Goal: Task Accomplishment & Management: Use online tool/utility

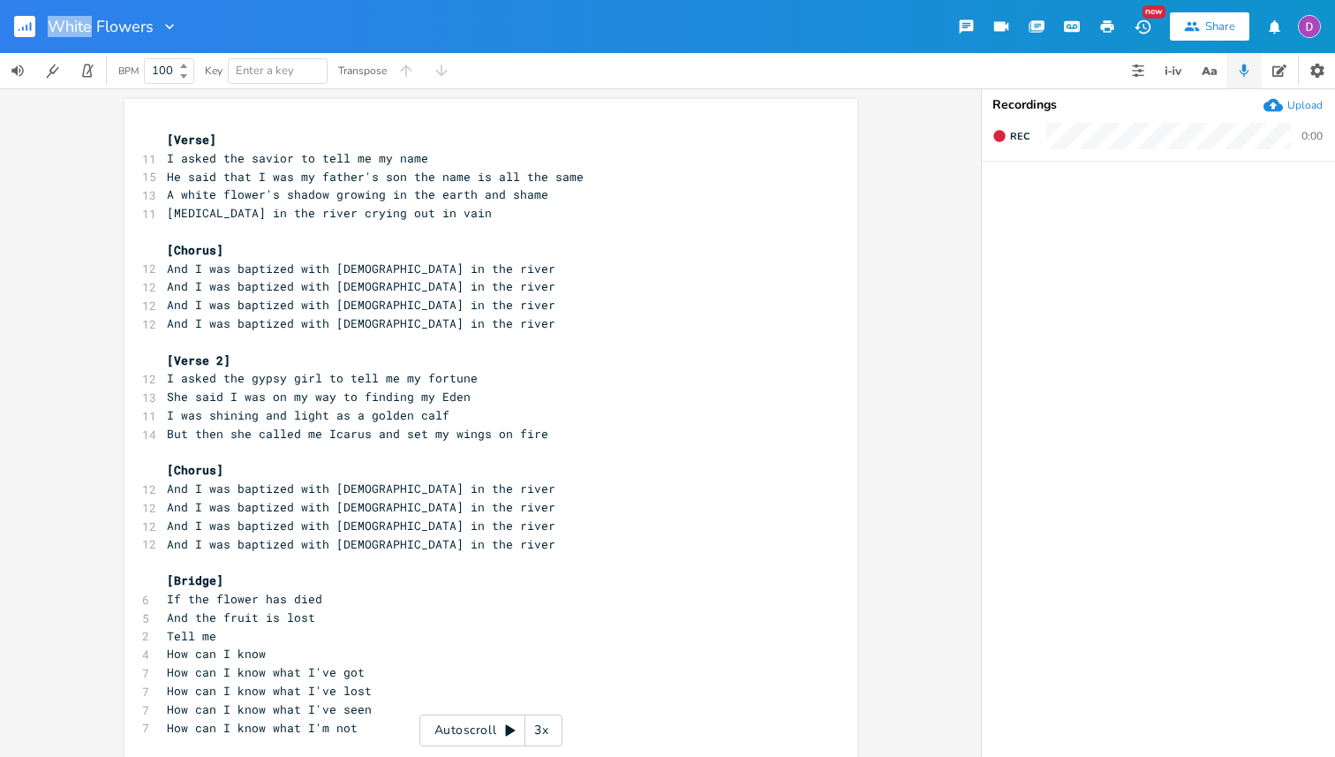
click at [26, 27] on icon "button" at bounding box center [27, 28] width 2 height 6
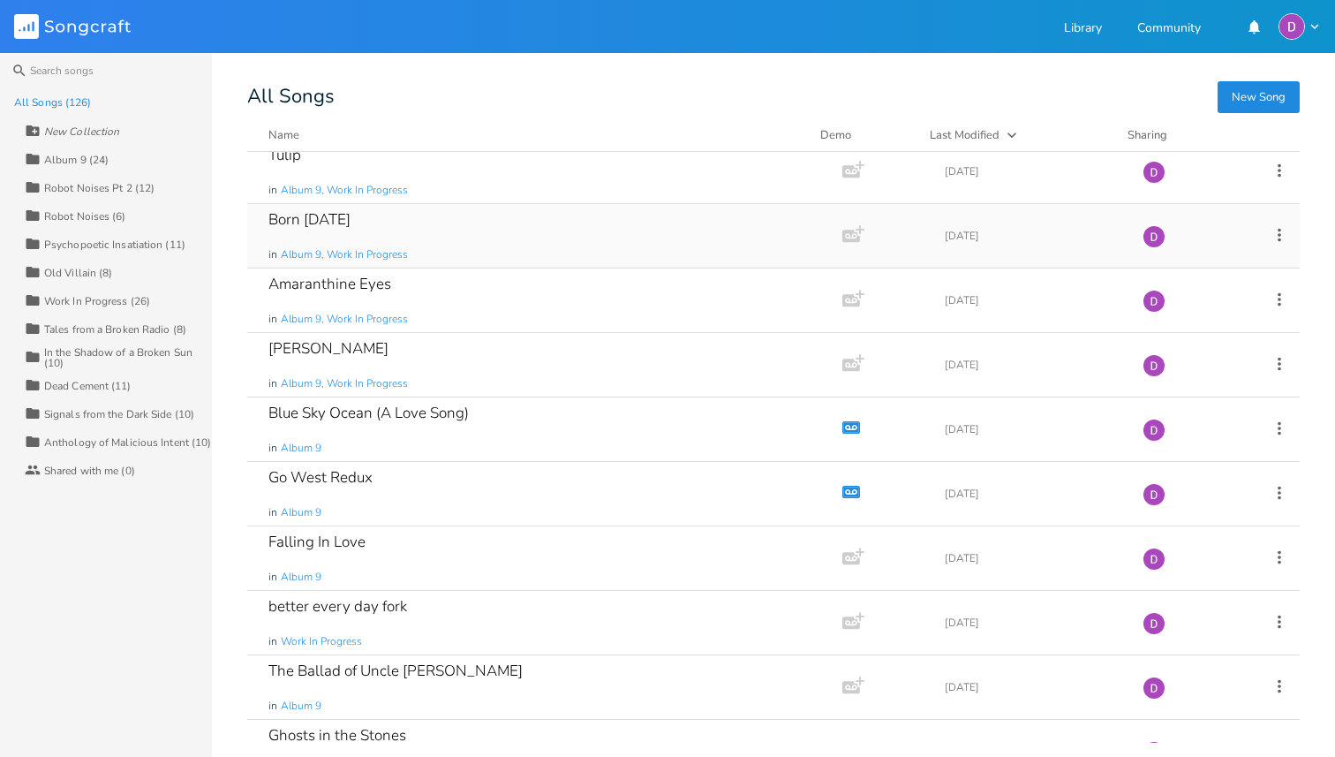
scroll to position [207, 0]
click at [83, 160] on div "Album 9 (24)" at bounding box center [76, 160] width 64 height 11
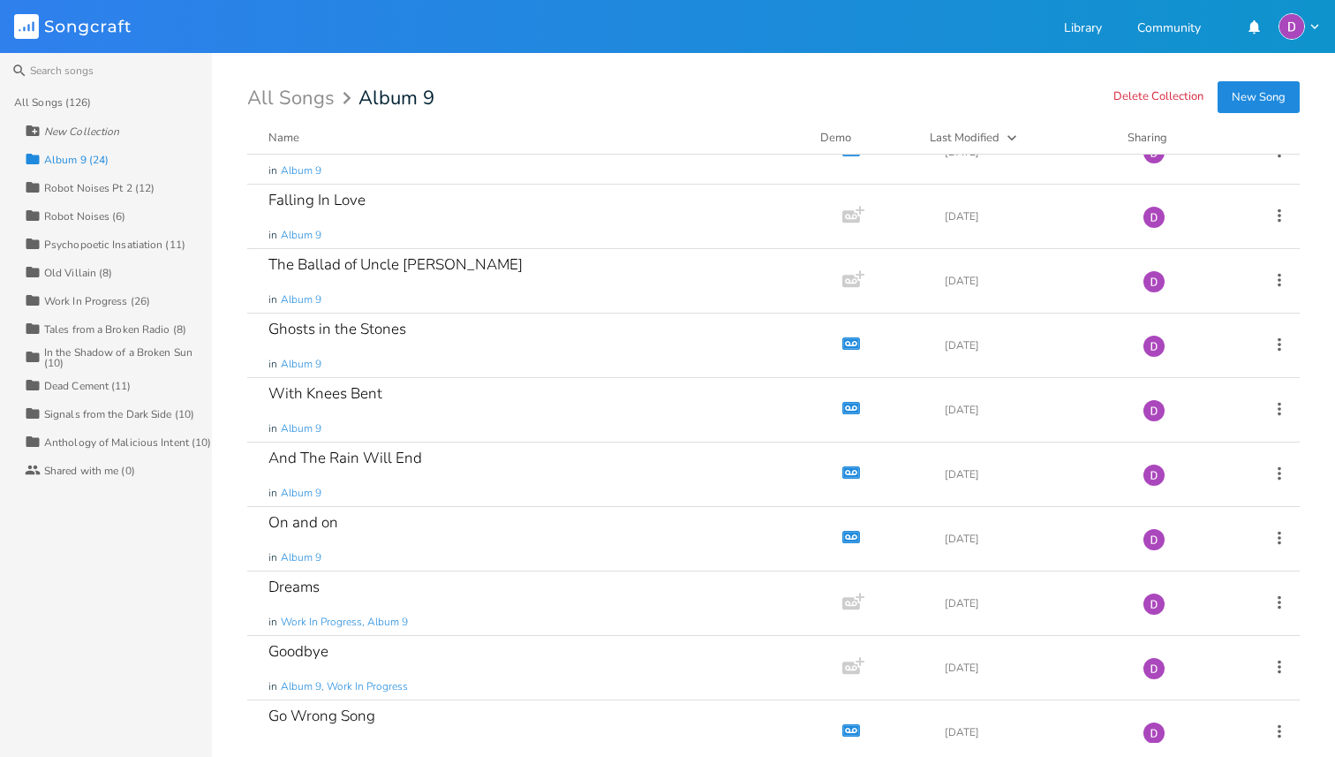
scroll to position [556, 0]
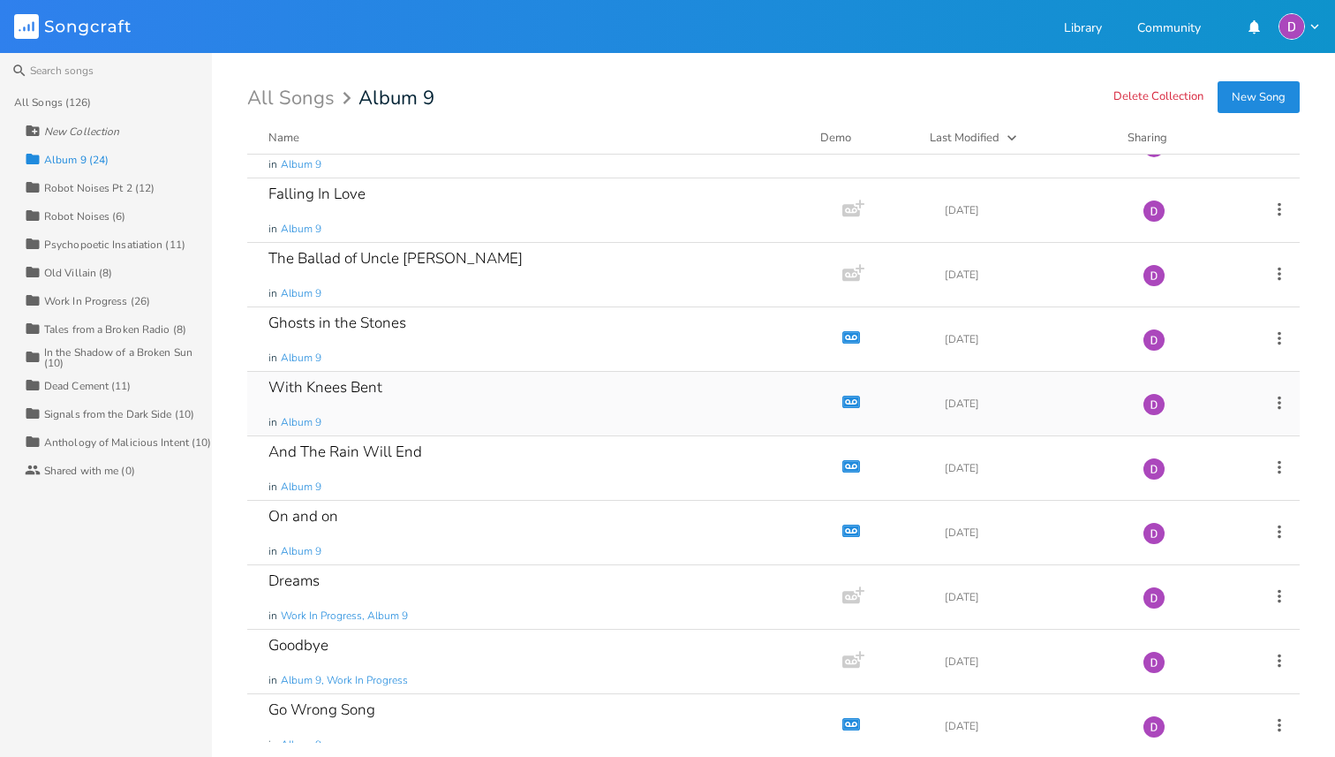
click at [501, 398] on div "With Knees Bent in Album 9" at bounding box center [541, 404] width 546 height 64
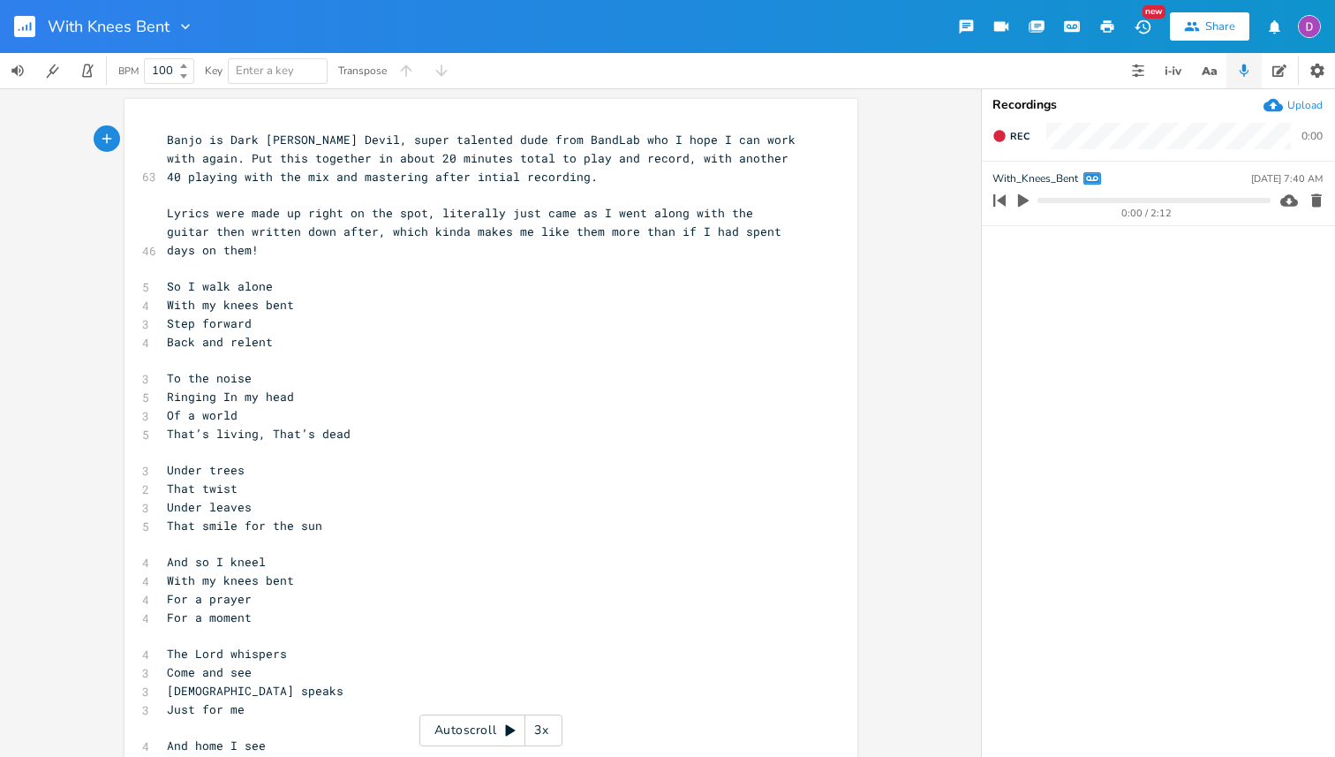
click at [1022, 197] on icon "button" at bounding box center [1023, 200] width 11 height 13
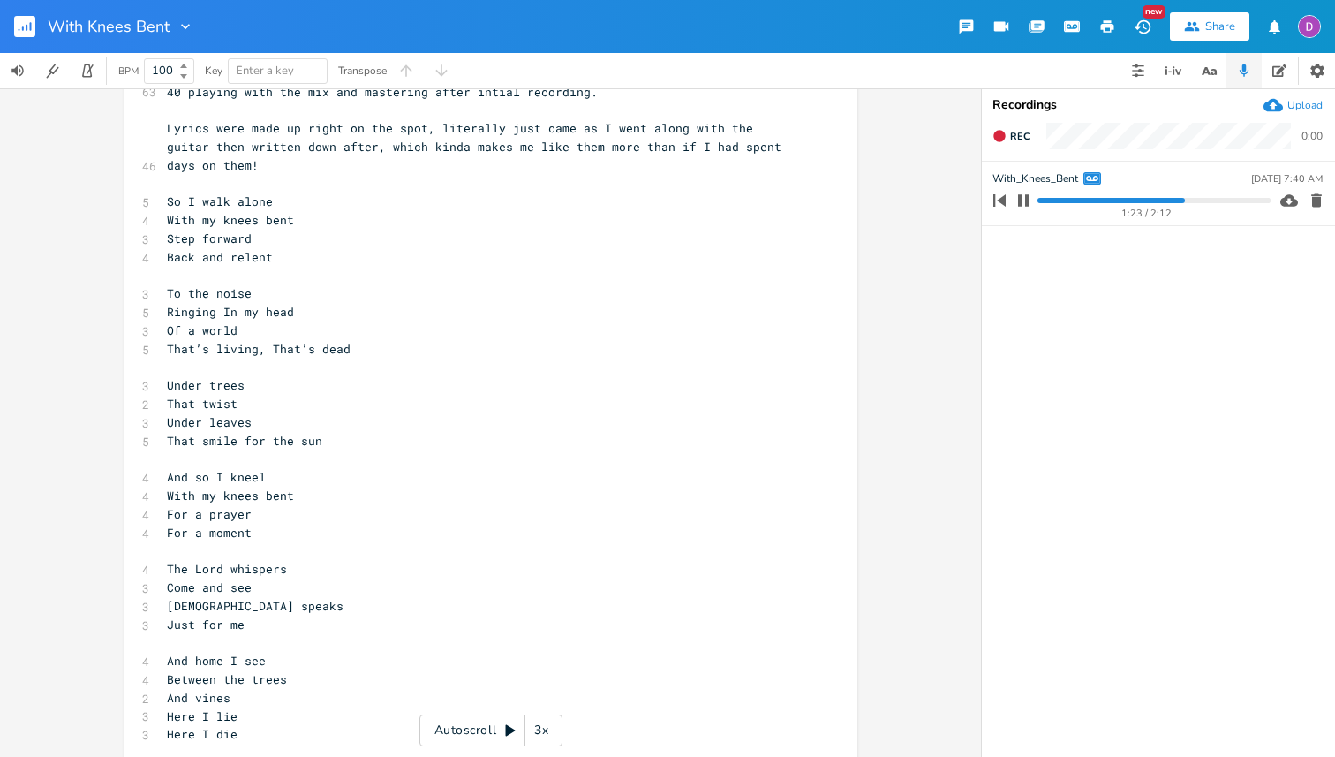
scroll to position [144, 0]
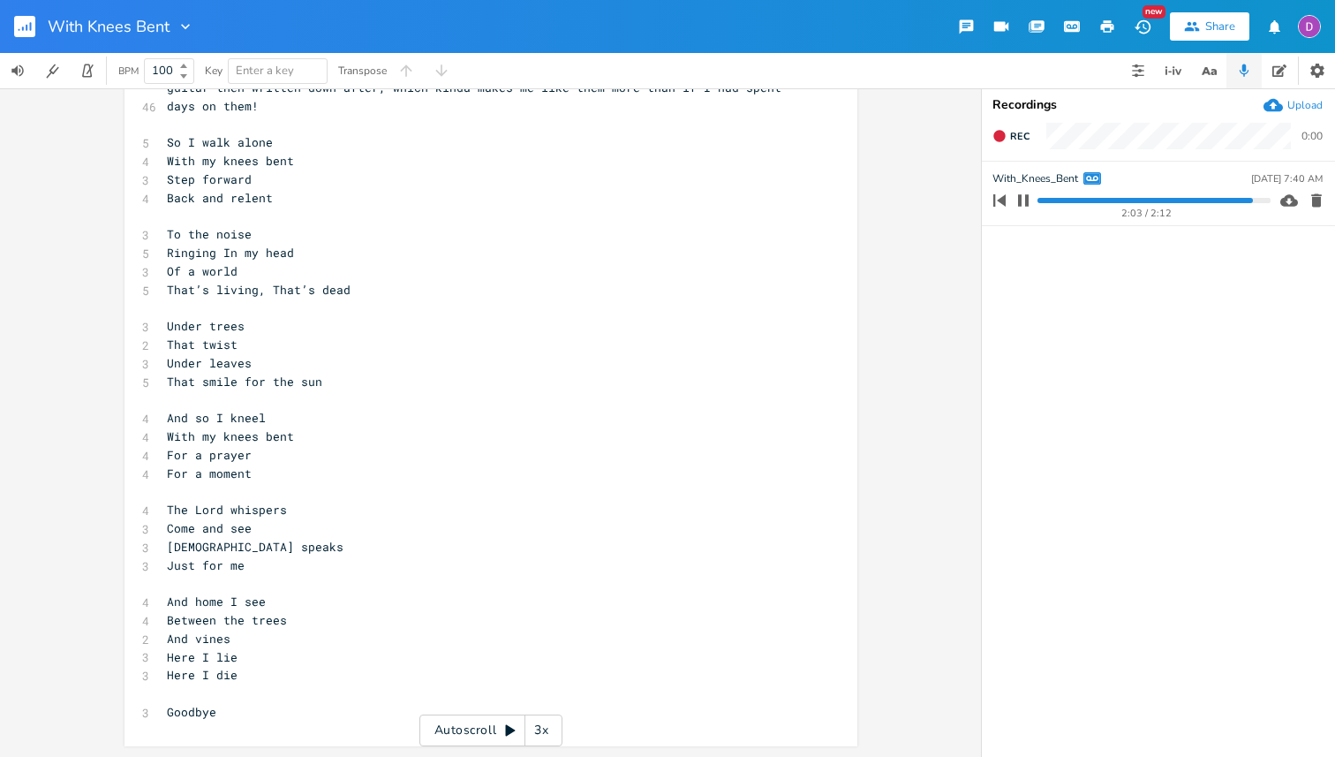
click at [28, 34] on rect "button" at bounding box center [24, 26] width 21 height 21
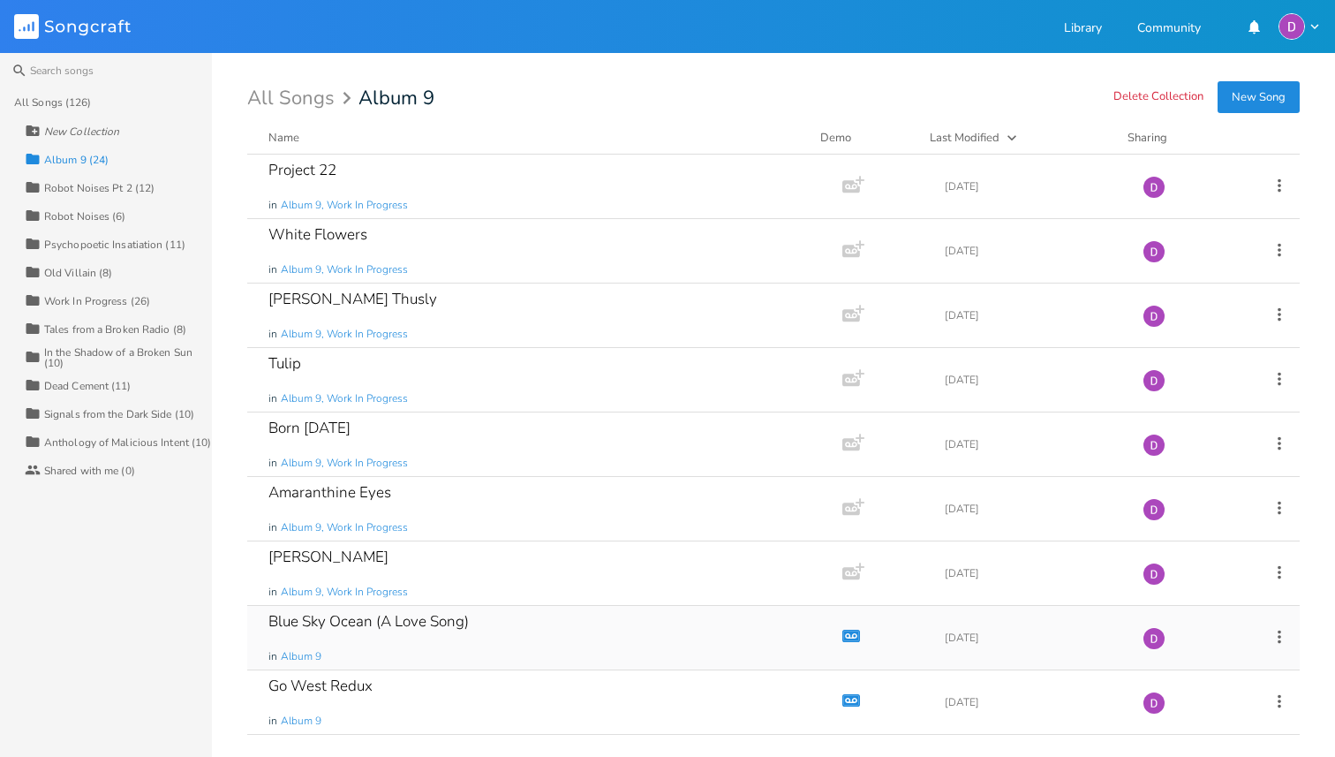
click at [451, 616] on div "Blue Sky Ocean (A Love Song)" at bounding box center [368, 621] width 200 height 15
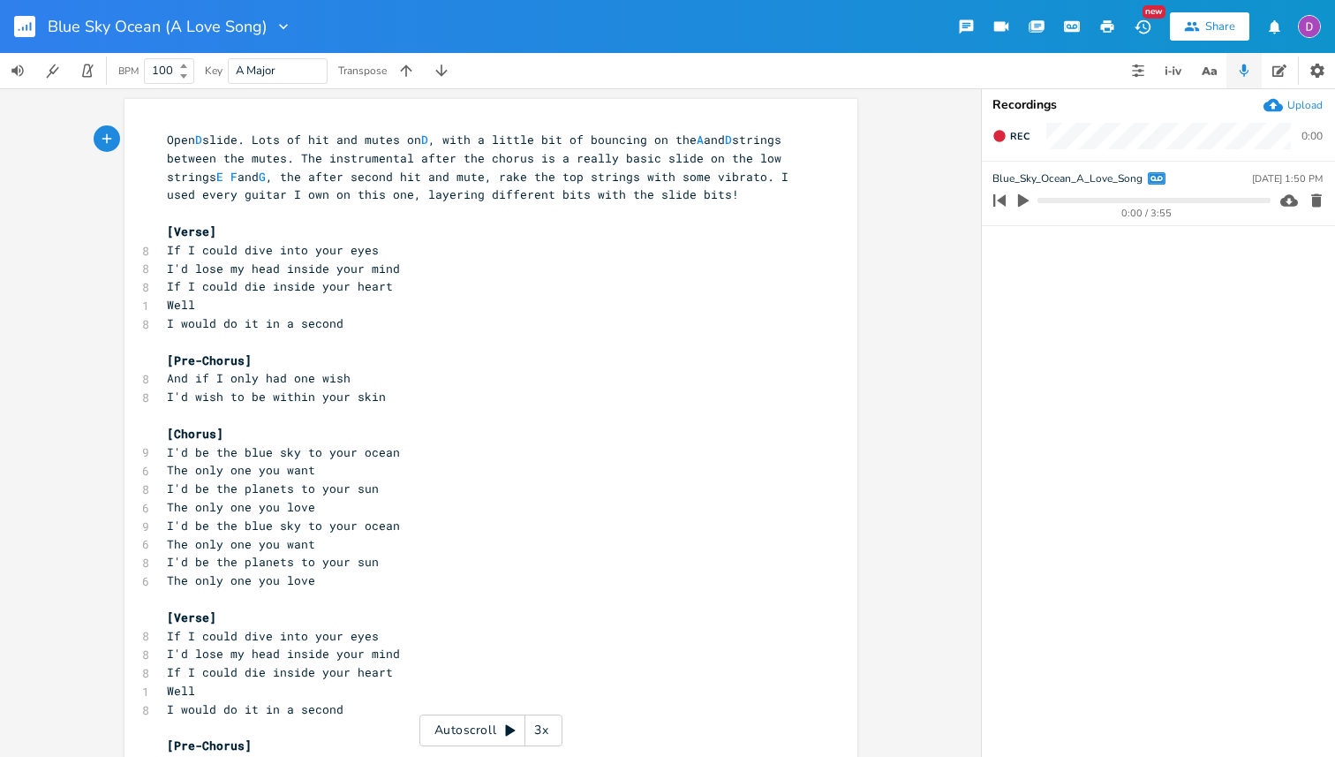
click at [1020, 200] on icon "button" at bounding box center [1023, 200] width 11 height 13
